Goal: Transaction & Acquisition: Purchase product/service

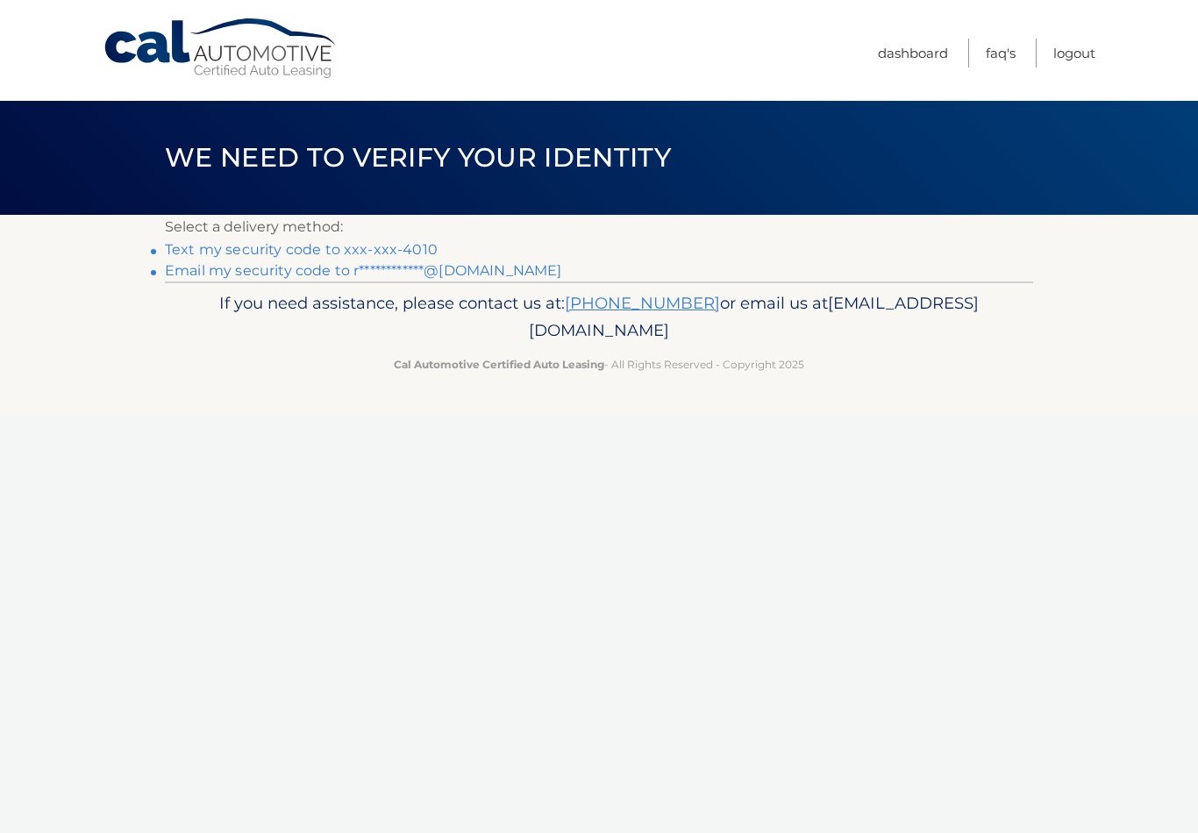
click at [402, 247] on link "Text my security code to xxx-xxx-4010" at bounding box center [301, 249] width 273 height 17
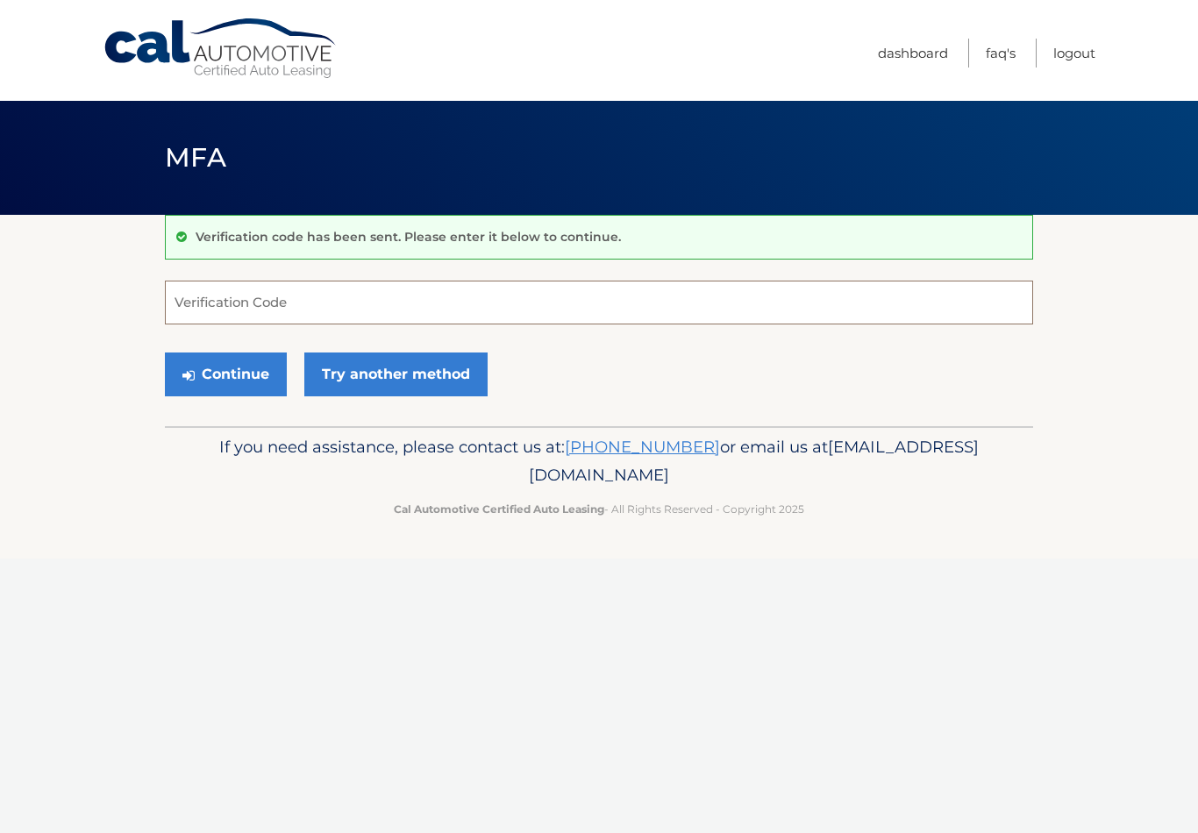
click at [282, 319] on input "Verification Code" at bounding box center [599, 303] width 868 height 44
type input "932110"
click at [240, 367] on button "Continue" at bounding box center [226, 375] width 122 height 44
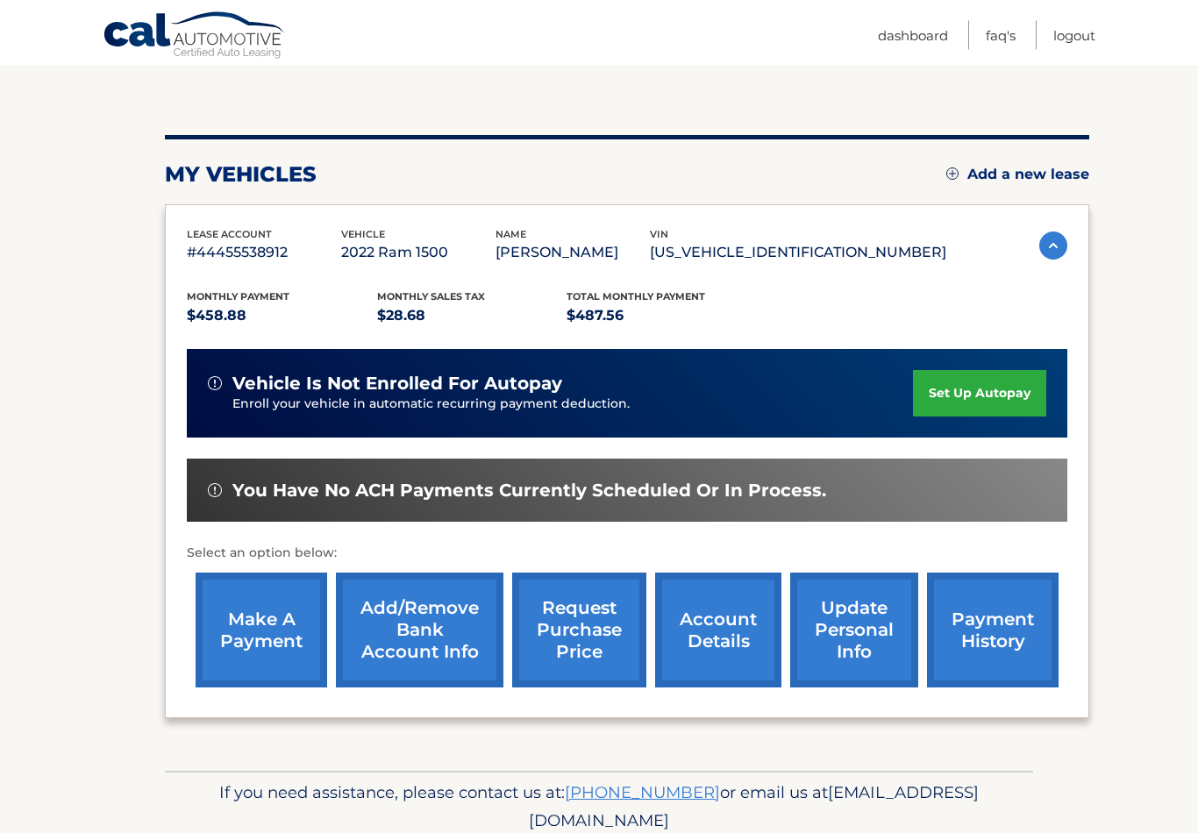
scroll to position [198, 0]
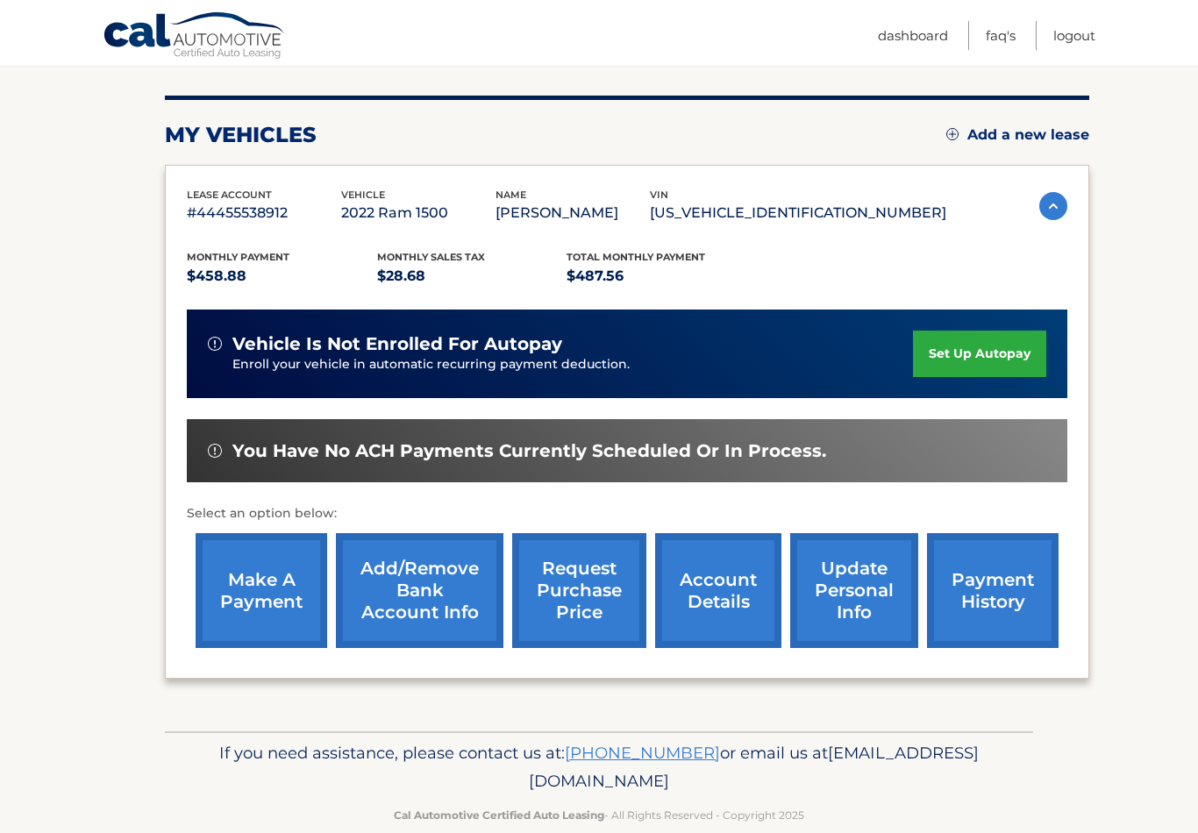
click at [263, 595] on link "make a payment" at bounding box center [262, 590] width 132 height 115
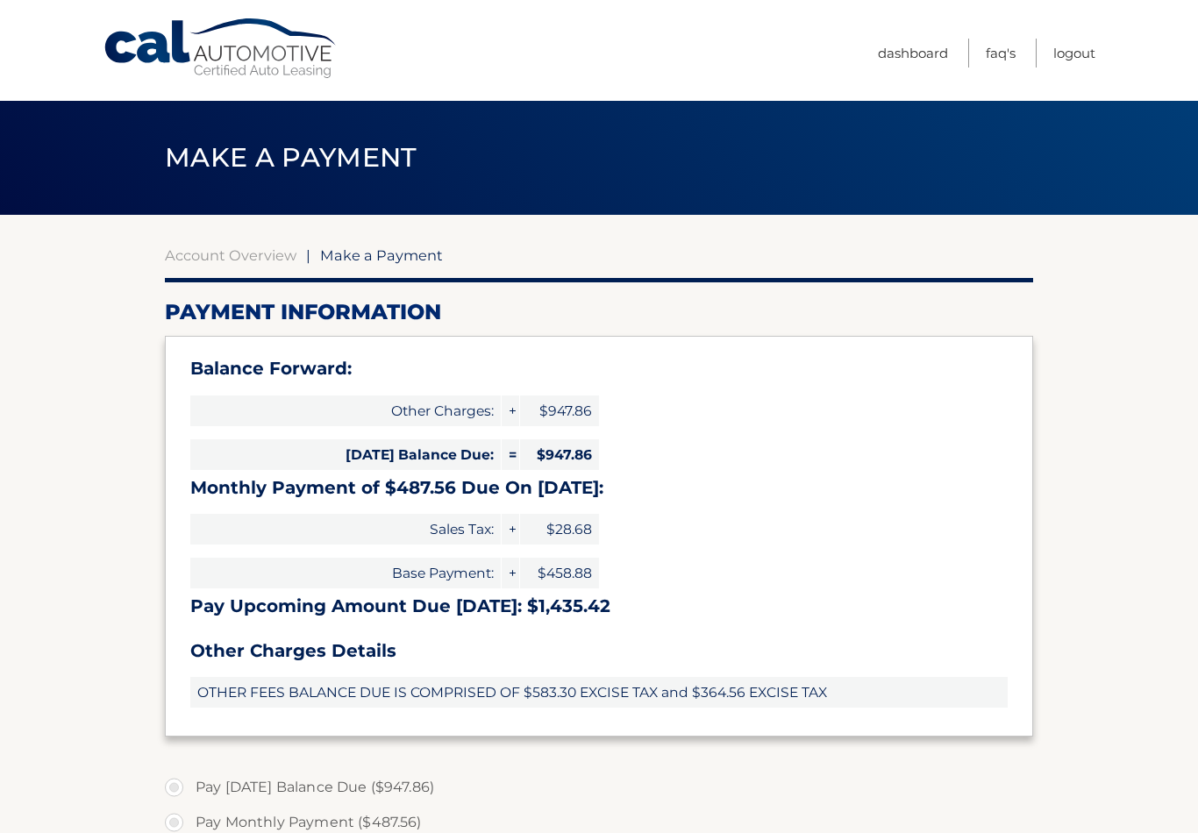
select select "N2Y4NTFkOTktMzg2Ny00MjkwLTkyYjQtM2E4Yjg4YmIyY2Jk"
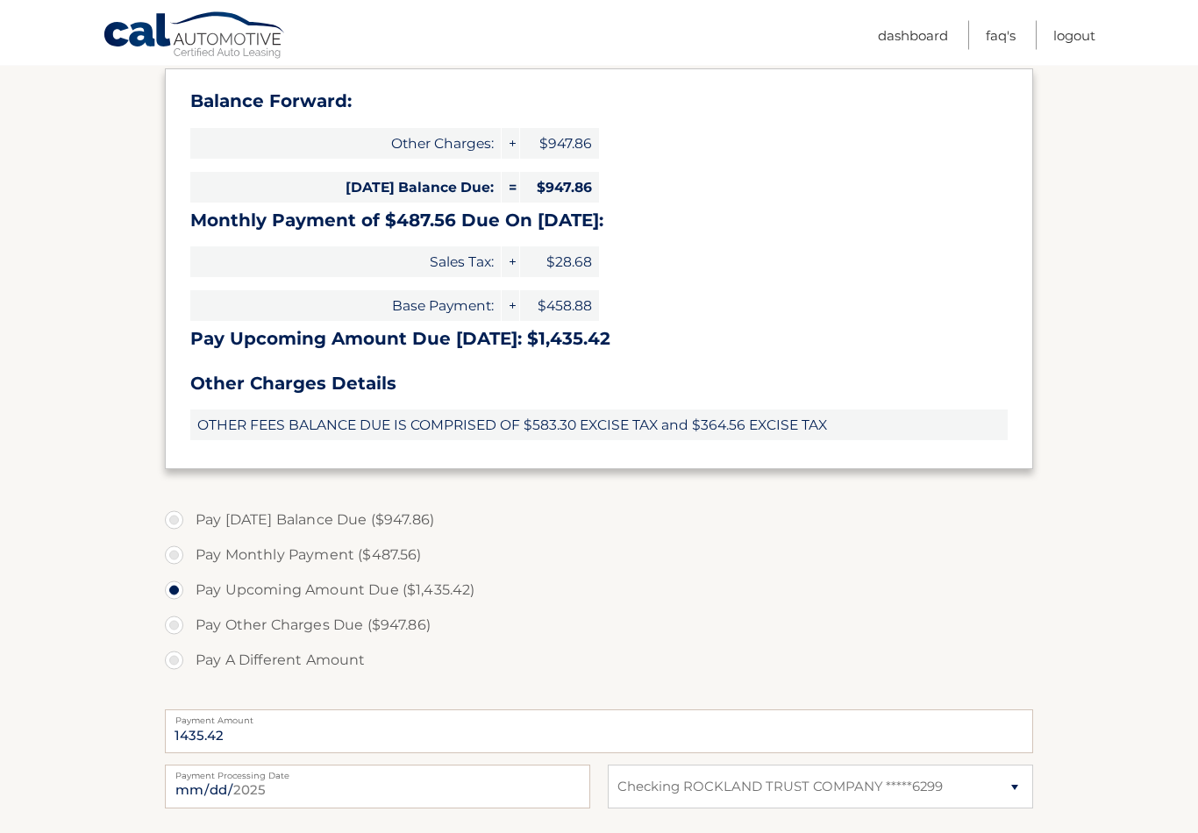
scroll to position [268, 0]
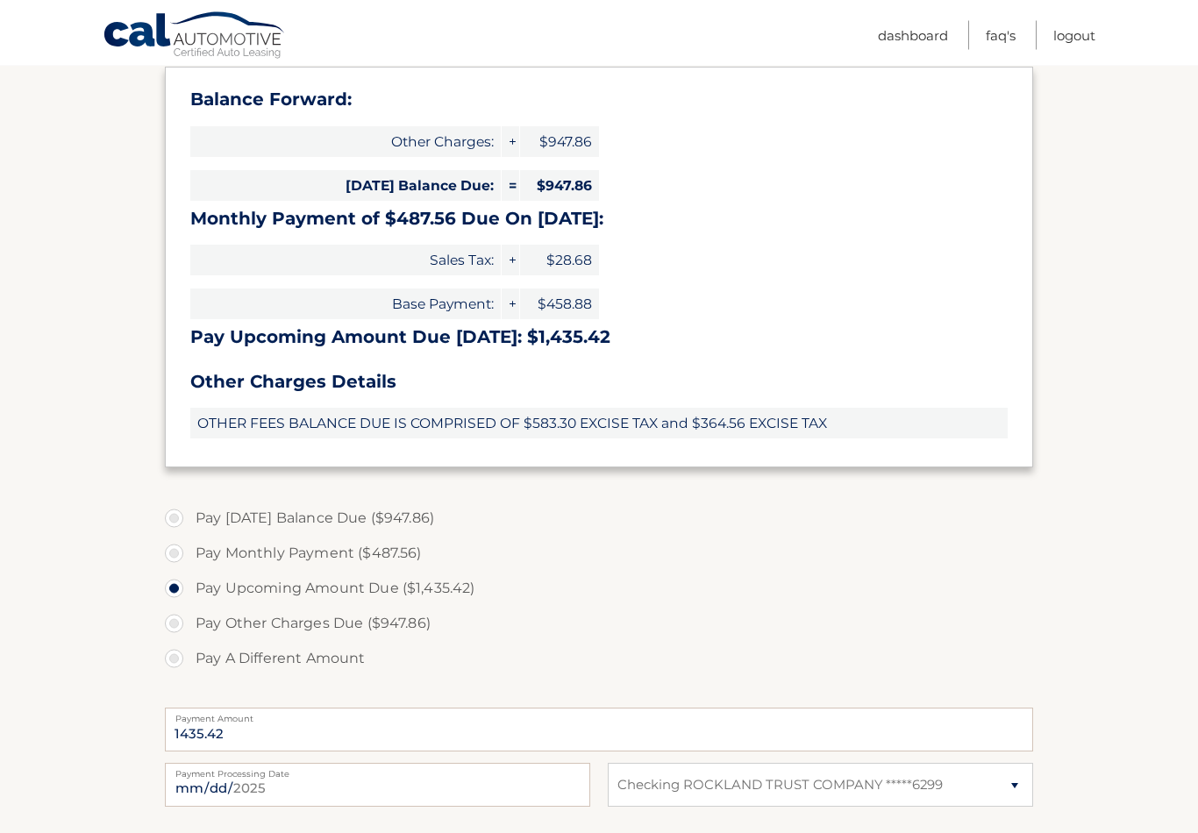
click at [186, 546] on label "Pay Monthly Payment ($487.56)" at bounding box center [599, 554] width 868 height 35
click at [186, 546] on input "Pay Monthly Payment ($487.56)" at bounding box center [181, 551] width 18 height 28
radio input "true"
type input "487.56"
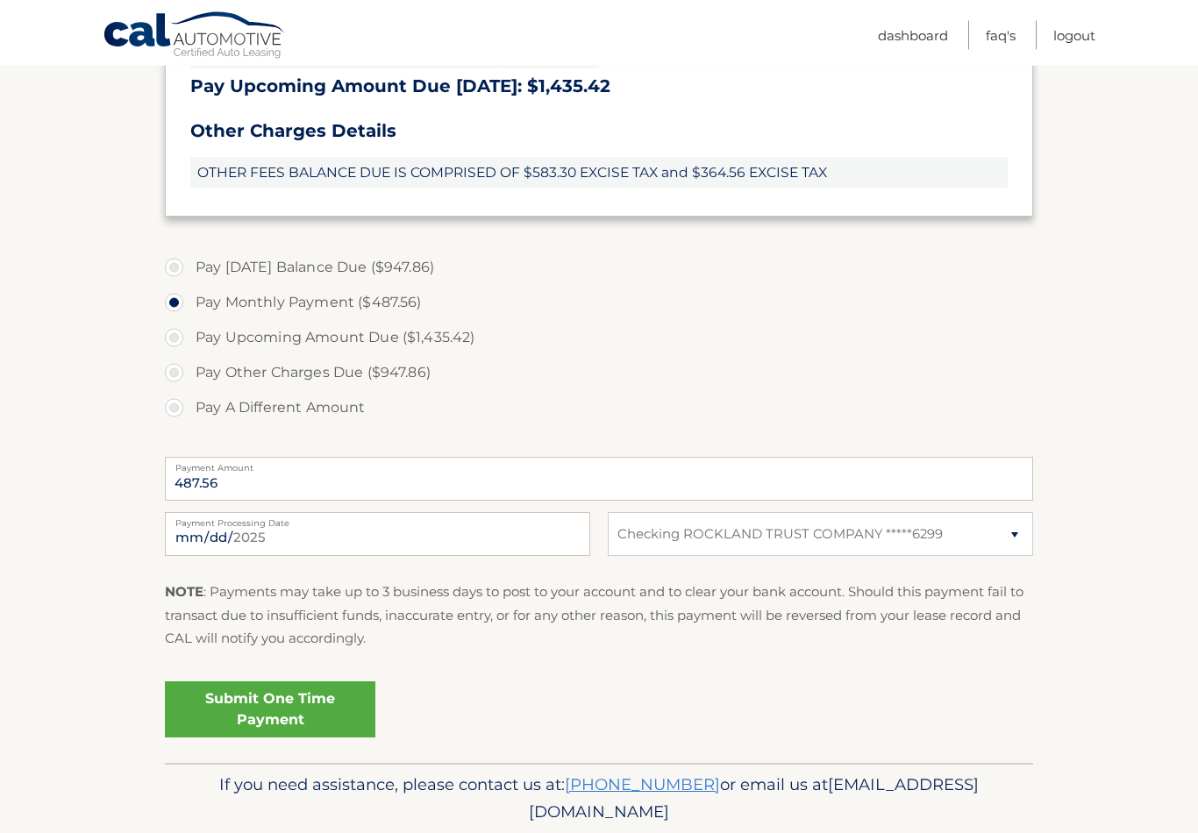
scroll to position [521, 0]
click at [509, 528] on input "2025-09-15" at bounding box center [377, 533] width 425 height 44
type input "2025-09-18"
click at [315, 703] on link "Submit One Time Payment" at bounding box center [270, 708] width 210 height 56
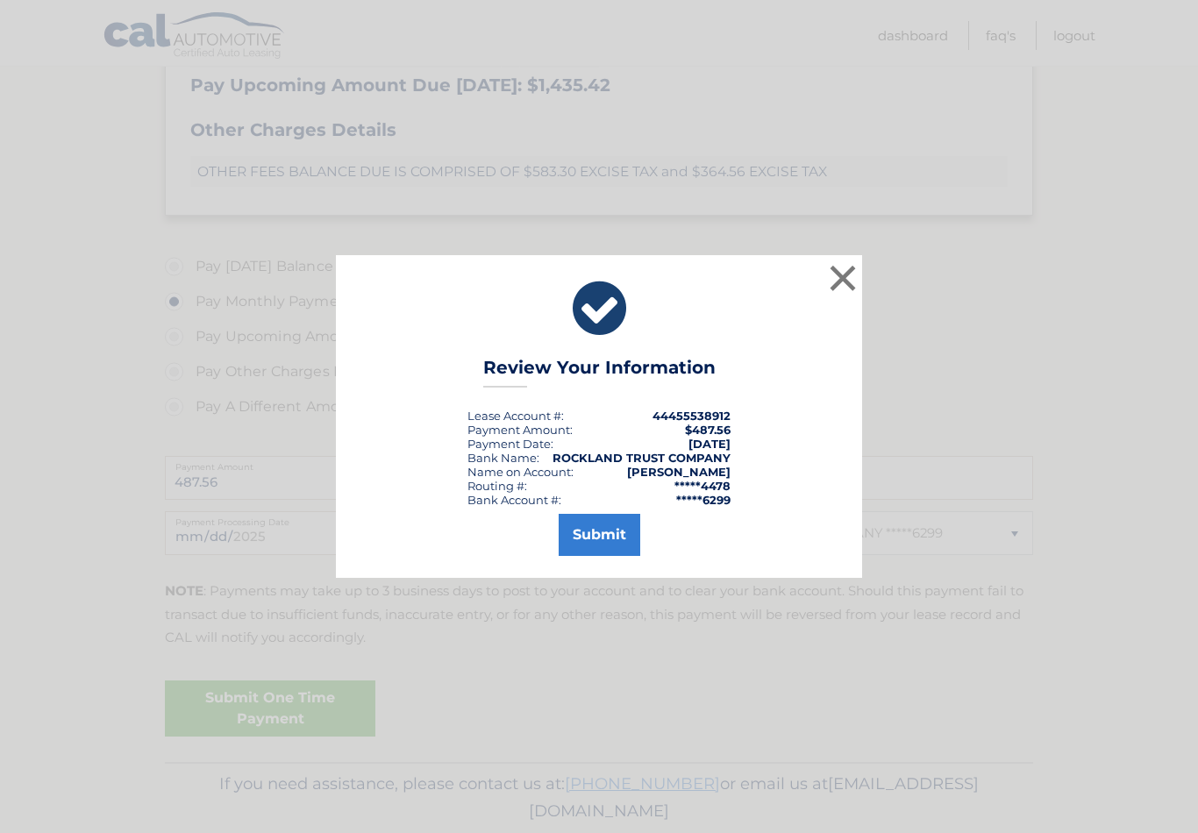
click at [607, 546] on button "Submit" at bounding box center [600, 535] width 82 height 42
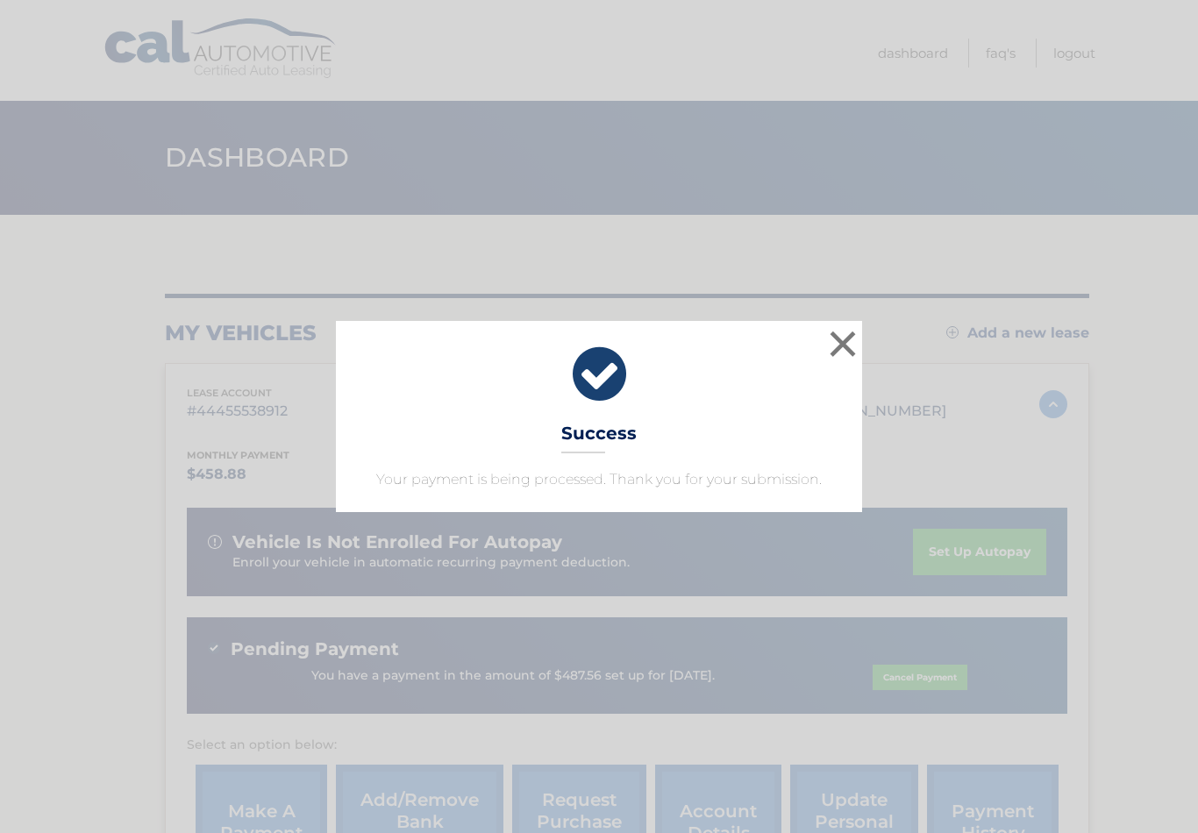
click at [858, 344] on button "×" at bounding box center [842, 343] width 35 height 35
